Goal: Information Seeking & Learning: Learn about a topic

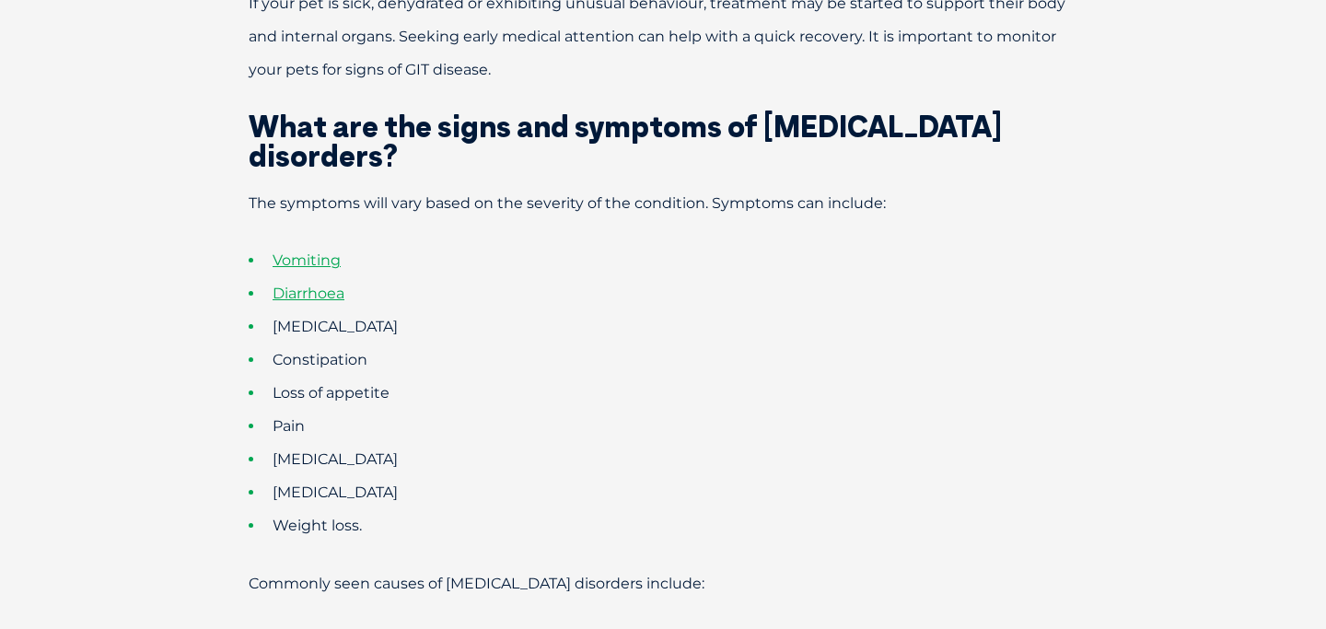
scroll to position [1084, 0]
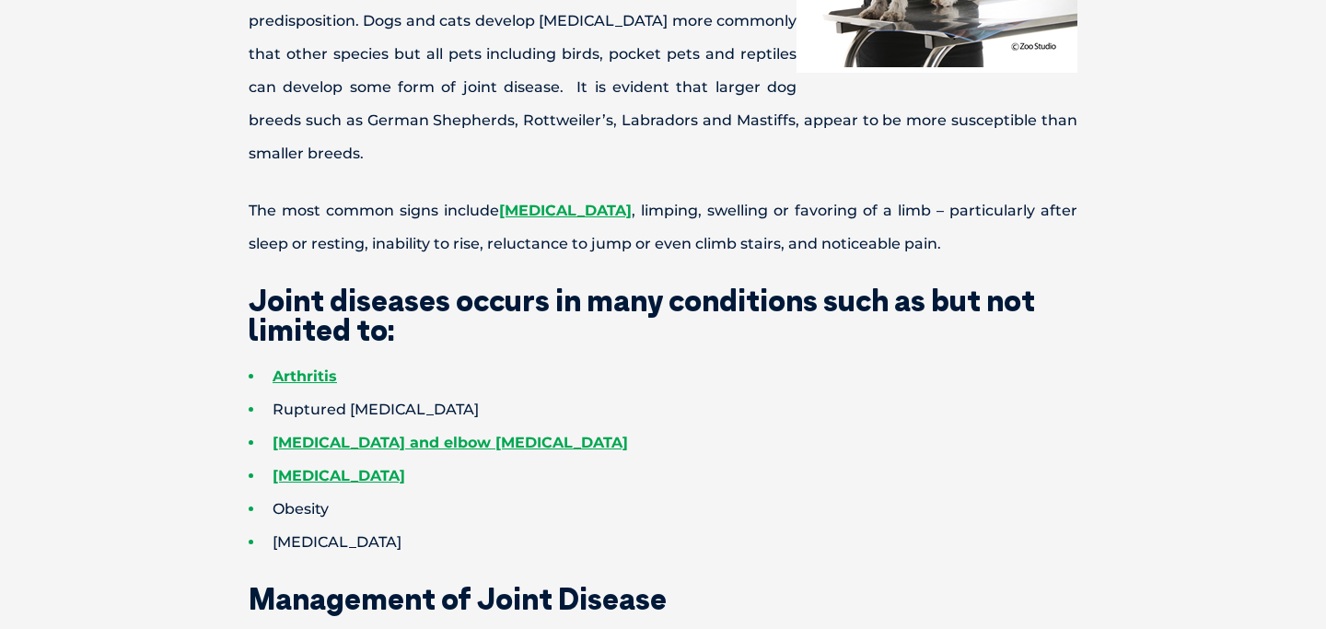
scroll to position [837, 0]
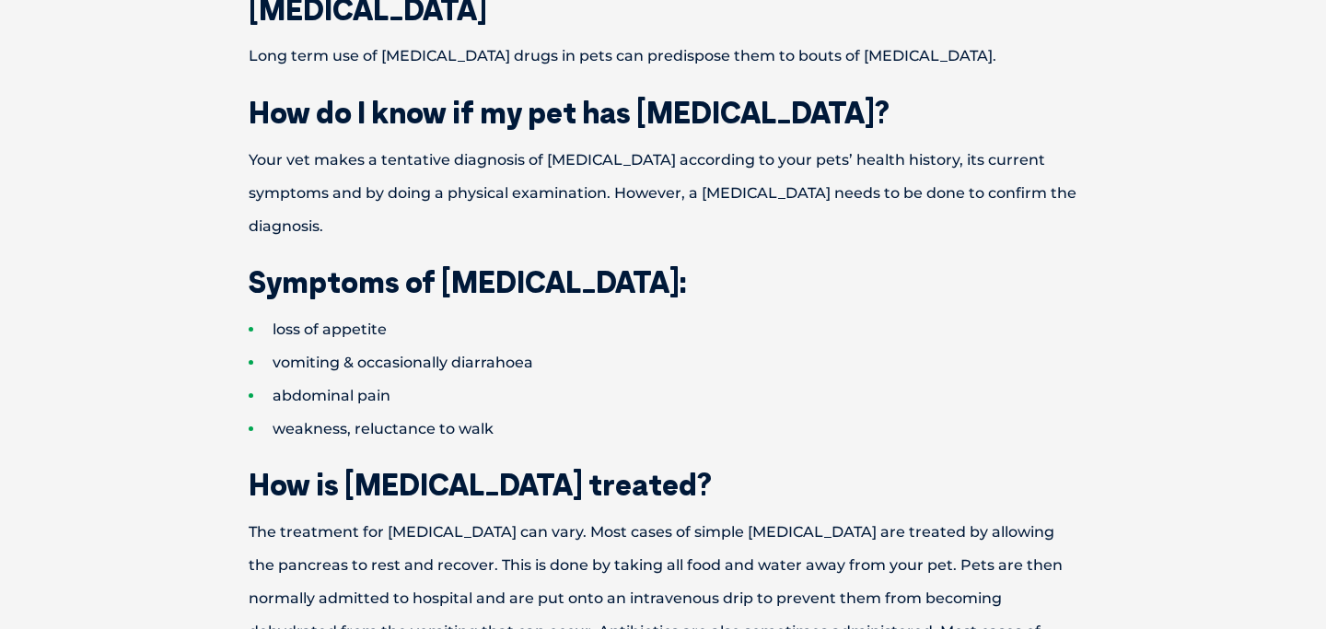
scroll to position [1463, 0]
